Goal: Transaction & Acquisition: Purchase product/service

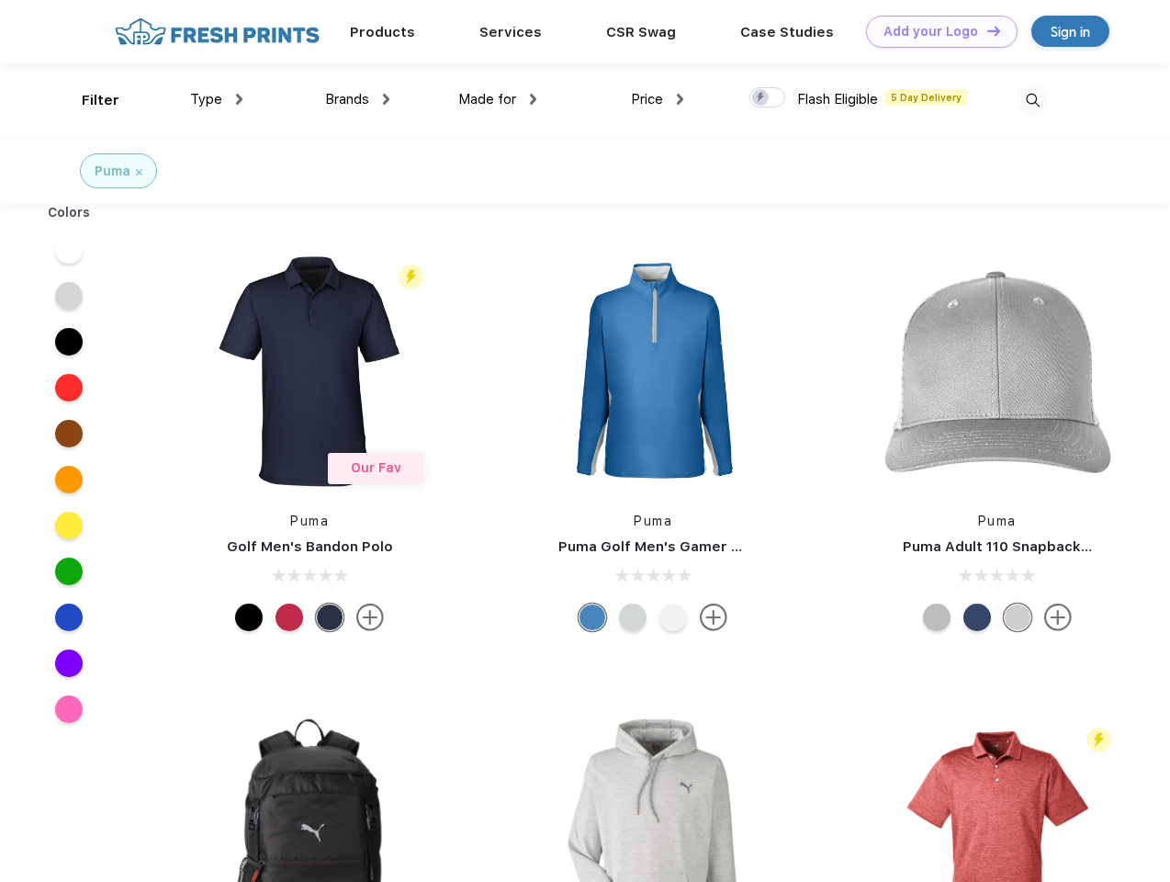
click at [935, 31] on link "Add your Logo Design Tool" at bounding box center [942, 32] width 152 height 32
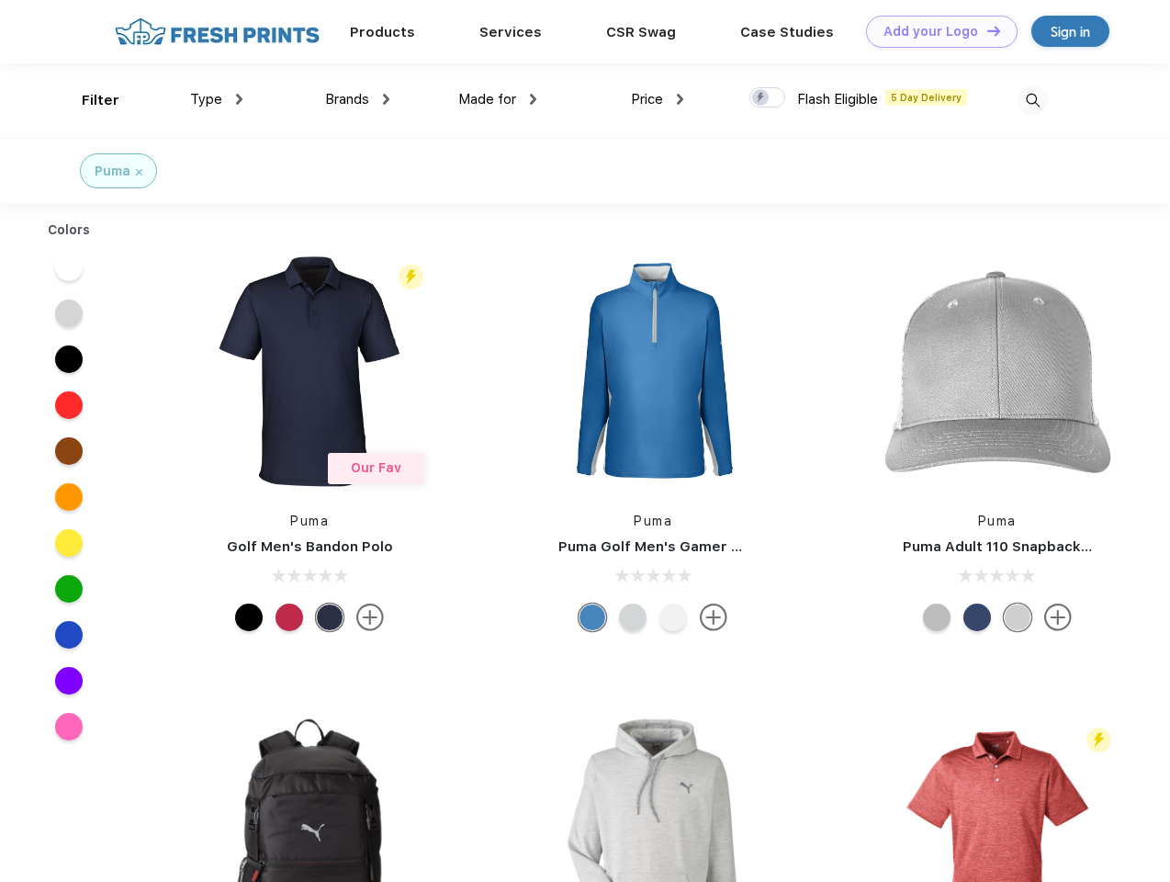
click at [0, 0] on div "Design Tool" at bounding box center [0, 0] width 0 height 0
click at [986, 30] on link "Add your Logo Design Tool" at bounding box center [942, 32] width 152 height 32
click at [88, 100] on div "Filter" at bounding box center [101, 100] width 38 height 21
click at [217, 99] on span "Type" at bounding box center [206, 99] width 32 height 17
click at [357, 99] on span "Brands" at bounding box center [347, 99] width 44 height 17
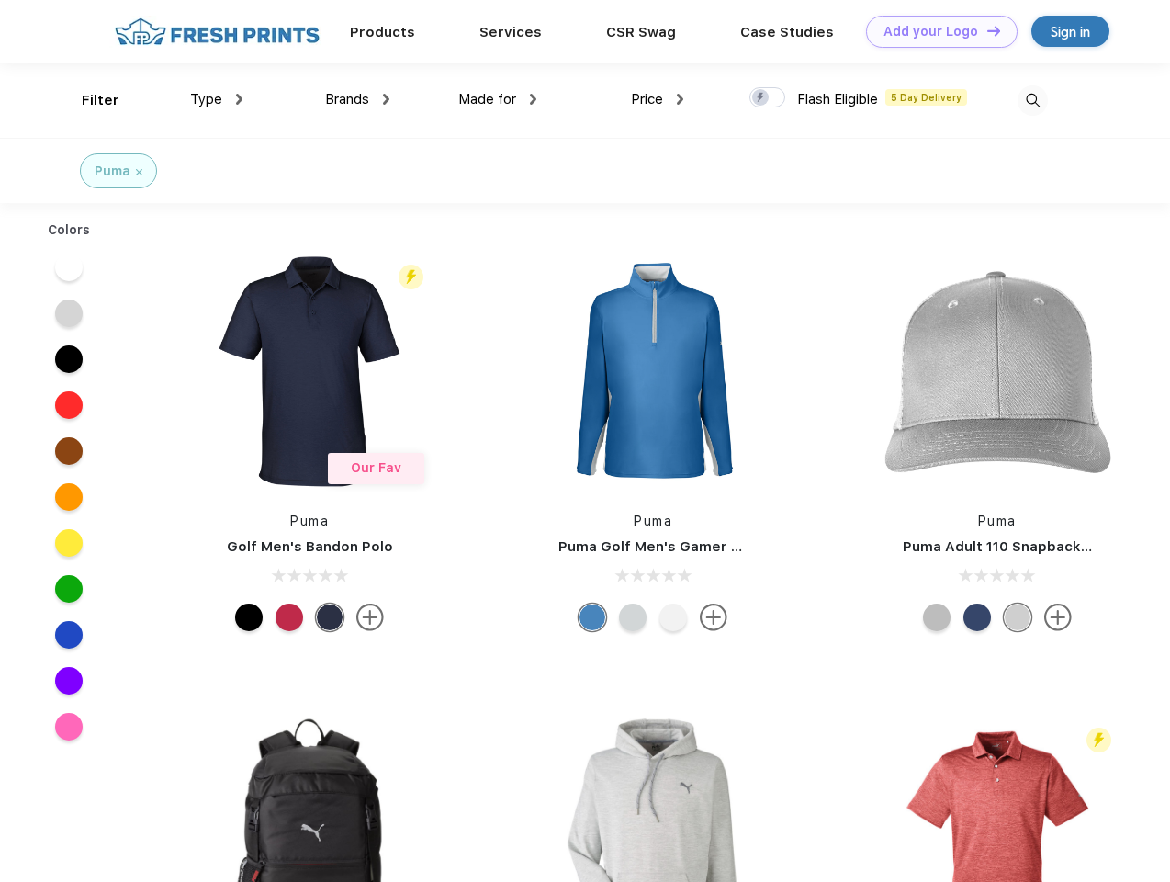
click at [498, 99] on span "Made for" at bounding box center [487, 99] width 58 height 17
click at [658, 99] on span "Price" at bounding box center [647, 99] width 32 height 17
click at [768, 98] on div at bounding box center [768, 97] width 36 height 20
click at [761, 98] on input "checkbox" at bounding box center [756, 92] width 12 height 12
click at [1032, 100] on img at bounding box center [1033, 100] width 30 height 30
